Goal: Task Accomplishment & Management: Use online tool/utility

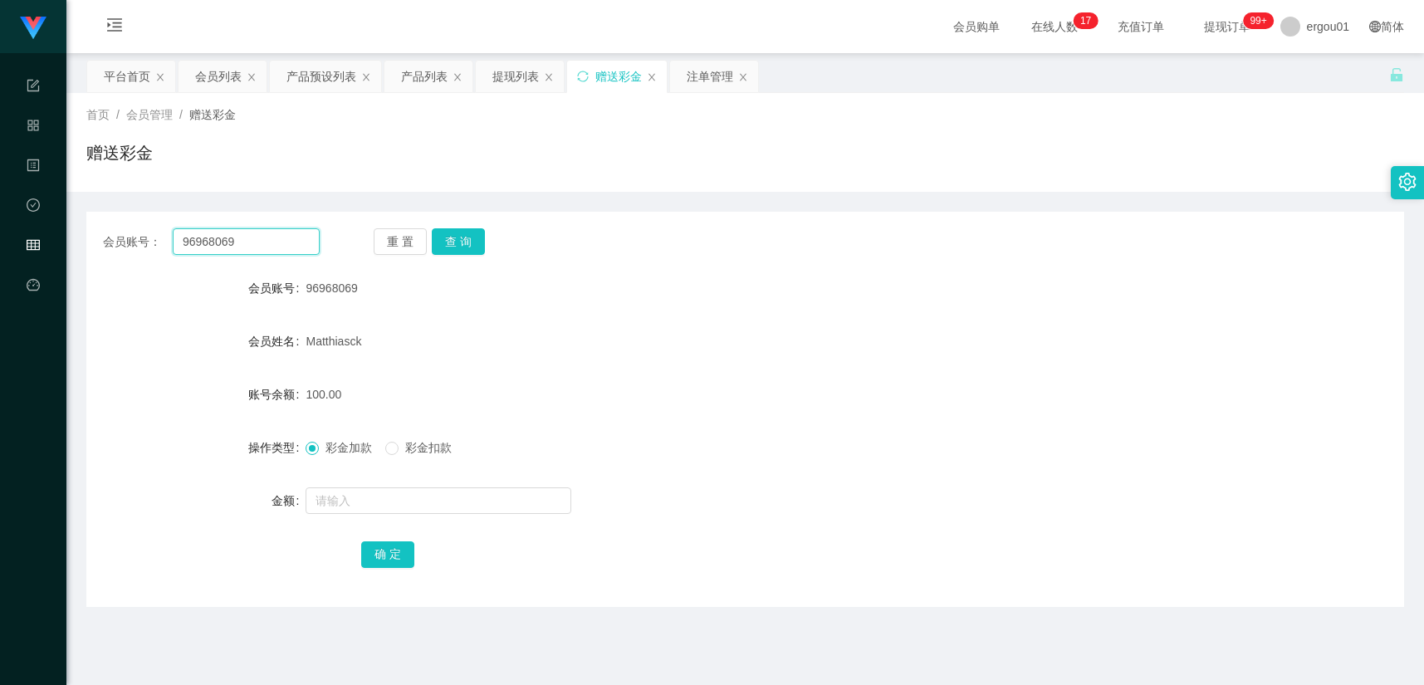
click at [297, 247] on input "96968069" at bounding box center [246, 241] width 147 height 27
click at [463, 250] on button "查 询" at bounding box center [458, 241] width 53 height 27
click at [524, 81] on div "提现列表" at bounding box center [515, 77] width 46 height 32
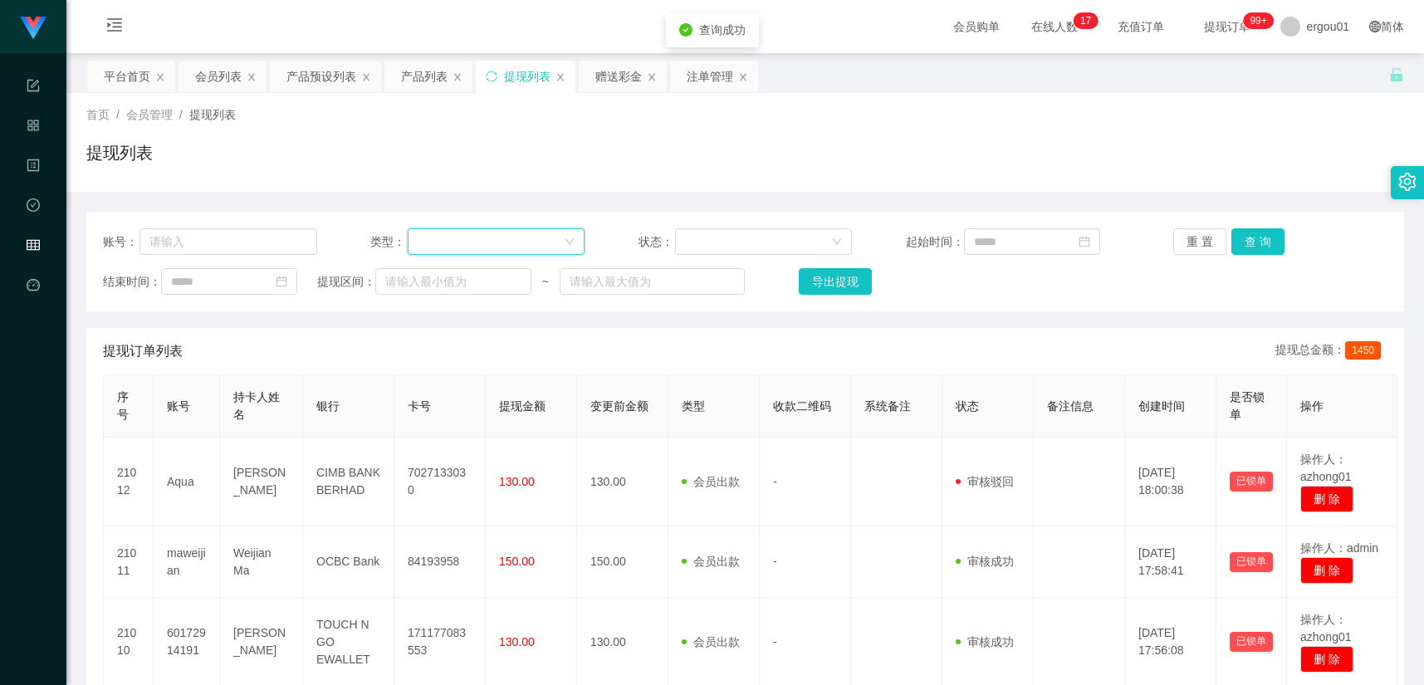
drag, startPoint x: 444, startPoint y: 238, endPoint x: 434, endPoint y: 242, distance: 10.5
click at [444, 241] on div at bounding box center [491, 241] width 146 height 25
click at [238, 235] on input "text" at bounding box center [228, 241] width 178 height 27
paste input "96968069"
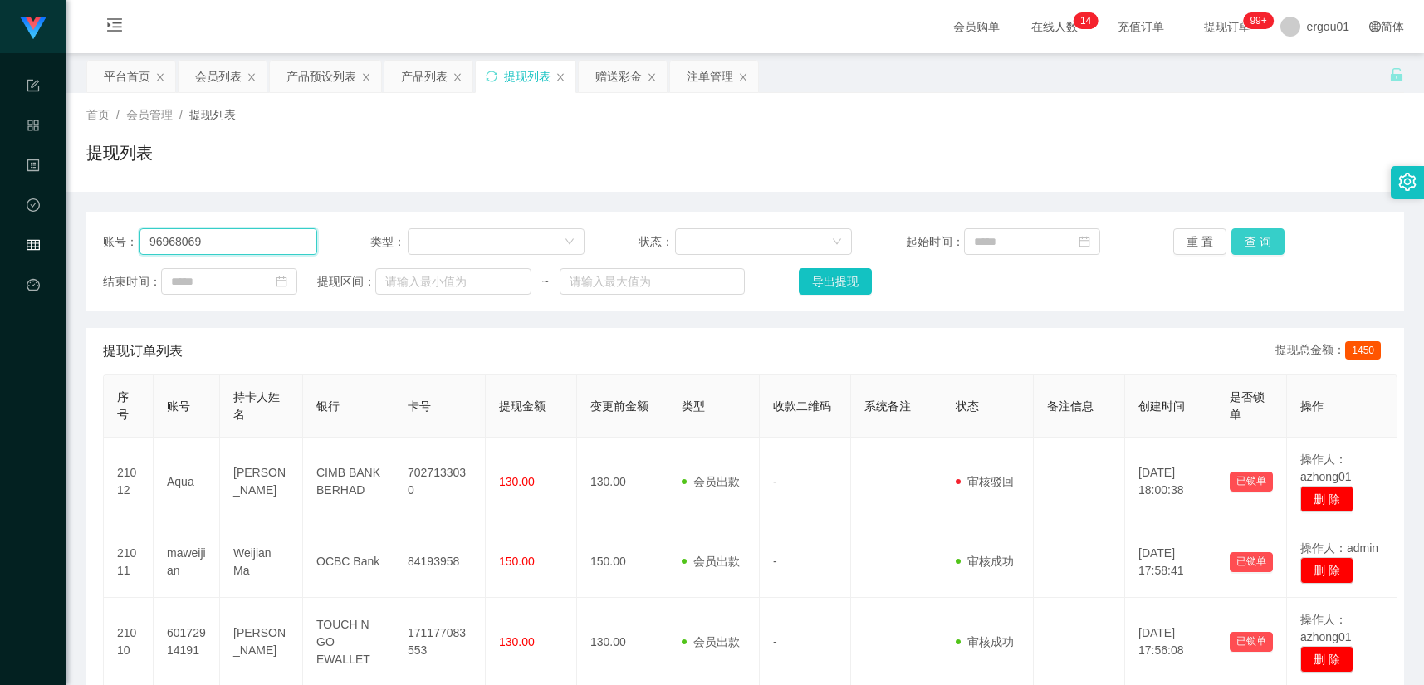
type input "96968069"
click at [1249, 239] on button "查 询" at bounding box center [1257, 241] width 53 height 27
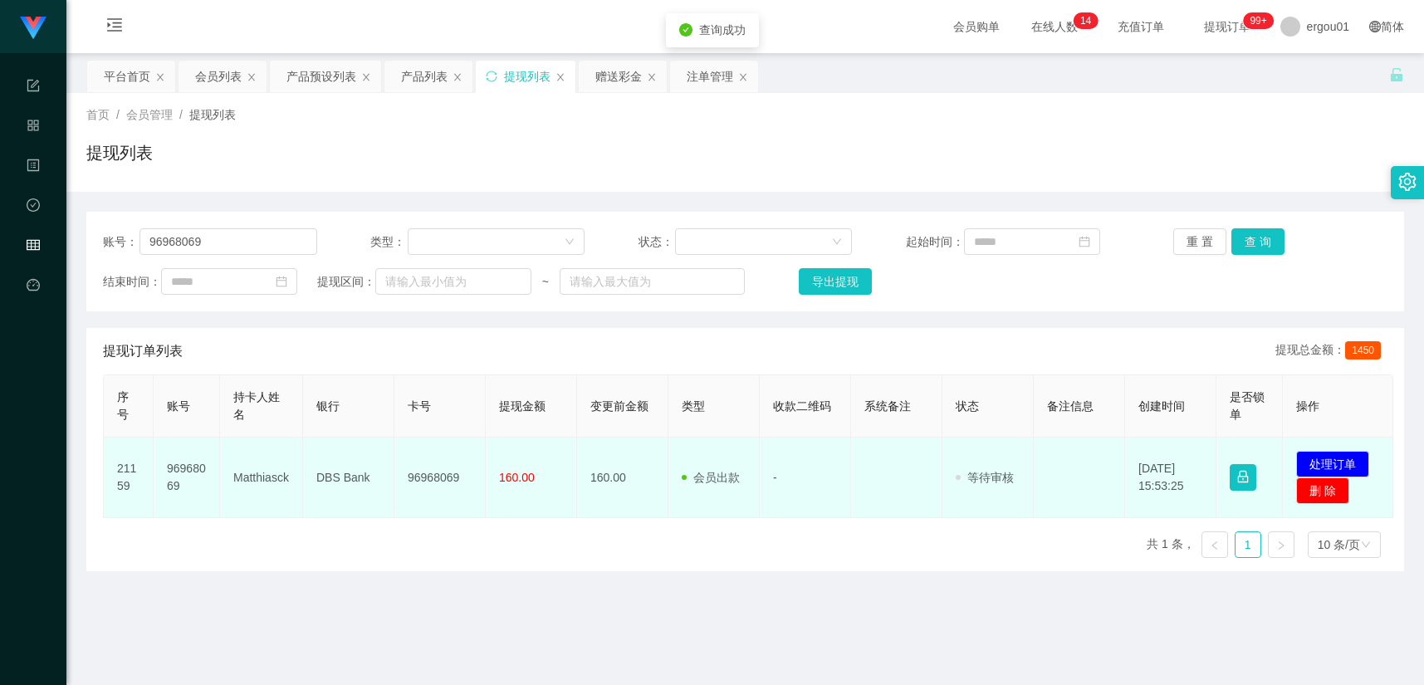
click at [1326, 457] on td "发起代付 处理订单 删 除" at bounding box center [1337, 477] width 110 height 81
click at [1332, 467] on button "处理订单" at bounding box center [1332, 464] width 73 height 27
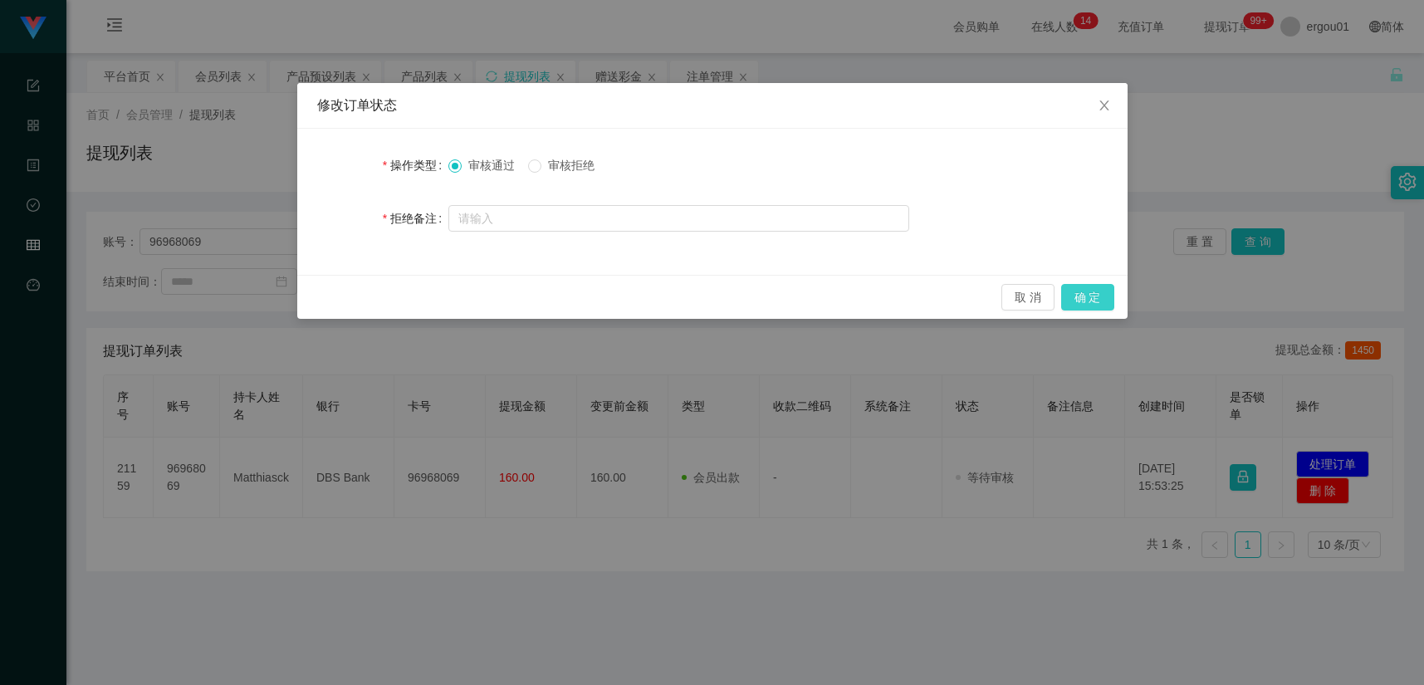
click at [1090, 297] on button "确 定" at bounding box center [1087, 297] width 53 height 27
